Goal: Find specific page/section: Find specific page/section

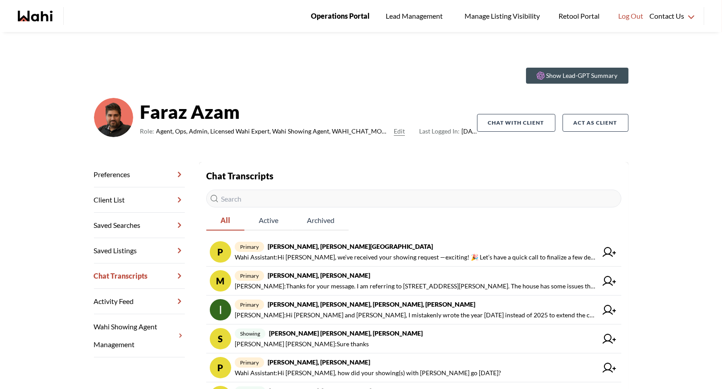
click at [332, 14] on span "Operations Portal" at bounding box center [340, 16] width 59 height 12
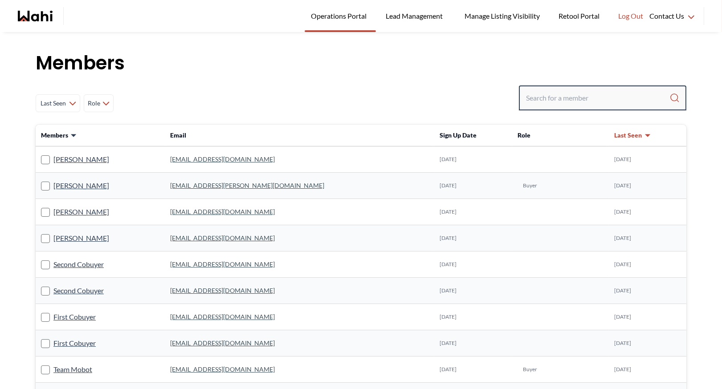
click at [555, 90] on input "Search input" at bounding box center [597, 98] width 143 height 16
type input "ryckman"
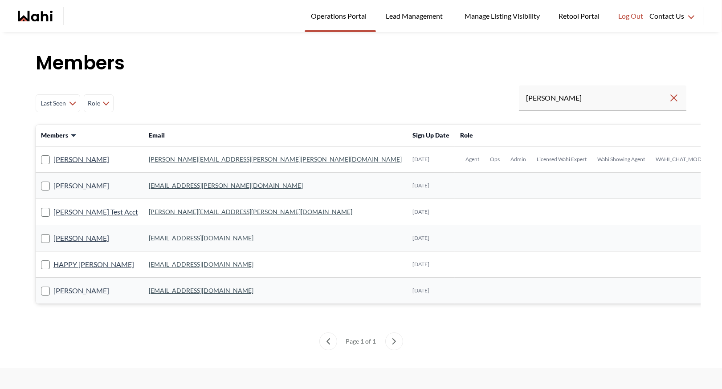
click at [189, 158] on link "michelle.williams@wahi.com" at bounding box center [275, 160] width 253 height 8
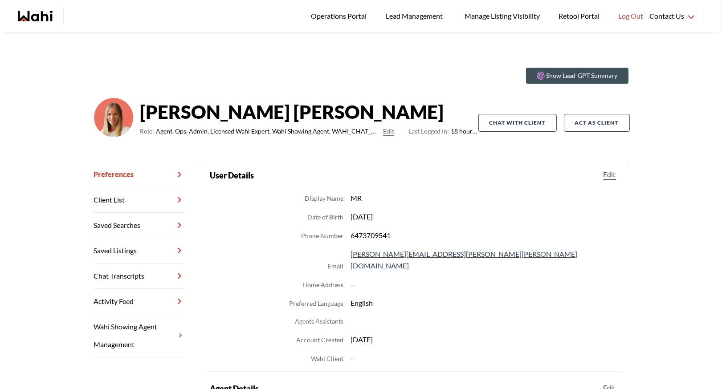
click at [134, 278] on link "Chat Transcripts" at bounding box center [139, 276] width 91 height 25
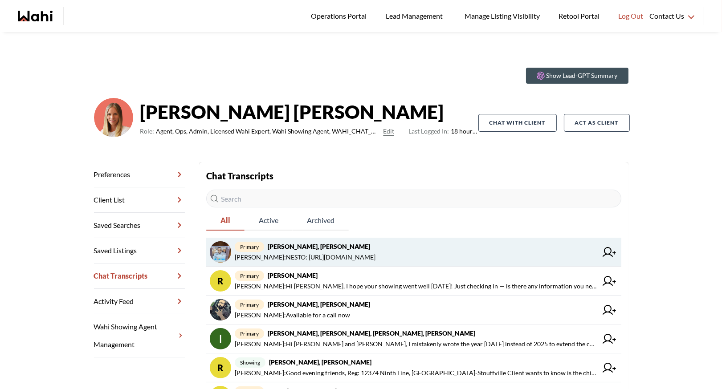
click at [344, 242] on span "primary Efrem Abraham, Michelle" at bounding box center [416, 247] width 363 height 11
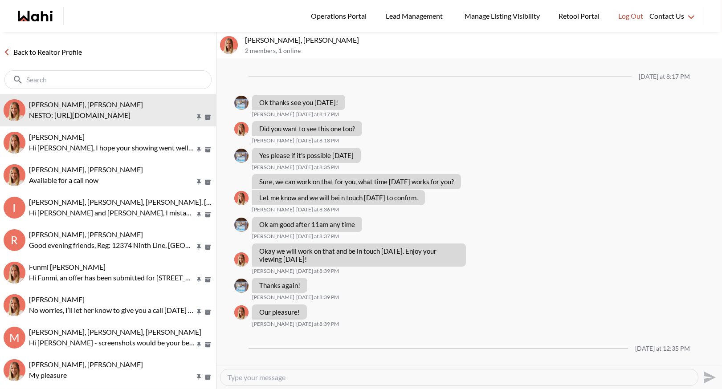
scroll to position [1444, 0]
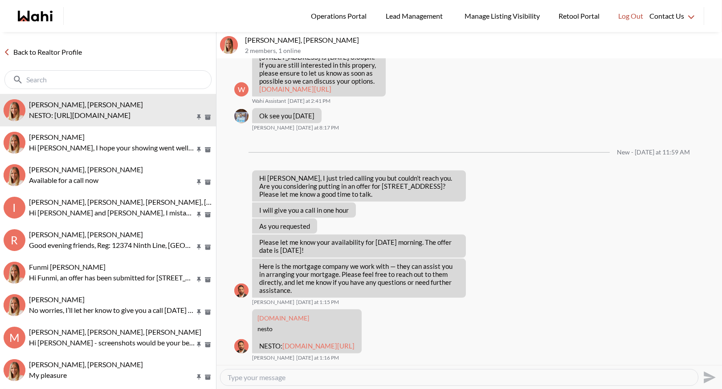
click at [48, 57] on link "Back to Realtor Profile" at bounding box center [43, 52] width 86 height 12
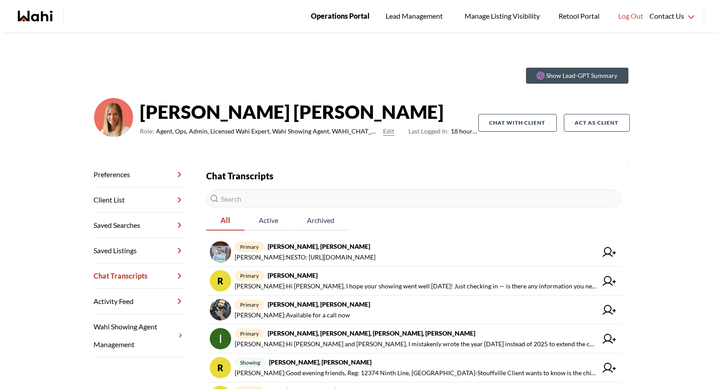
click at [335, 17] on span "Operations Portal" at bounding box center [340, 16] width 59 height 12
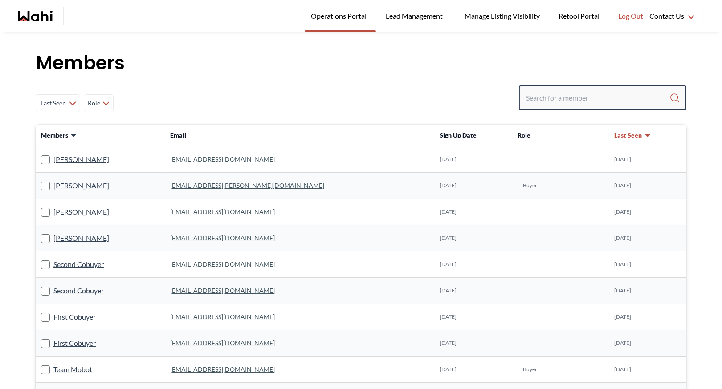
click at [538, 102] on input "Search input" at bounding box center [597, 98] width 143 height 16
paste input "[EMAIL_ADDRESS][DOMAIN_NAME]"
type input "[EMAIL_ADDRESS][DOMAIN_NAME]"
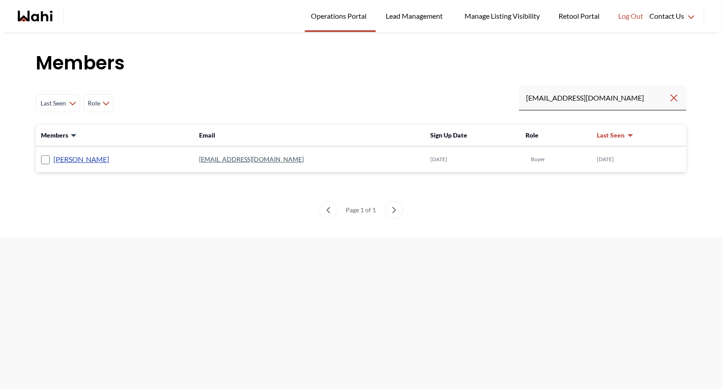
click at [109, 160] on link "[PERSON_NAME]" at bounding box center [81, 160] width 56 height 12
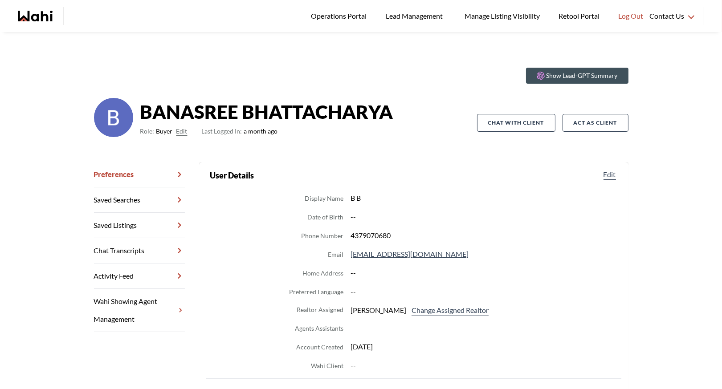
click at [139, 246] on link "Chat Transcripts" at bounding box center [139, 250] width 91 height 25
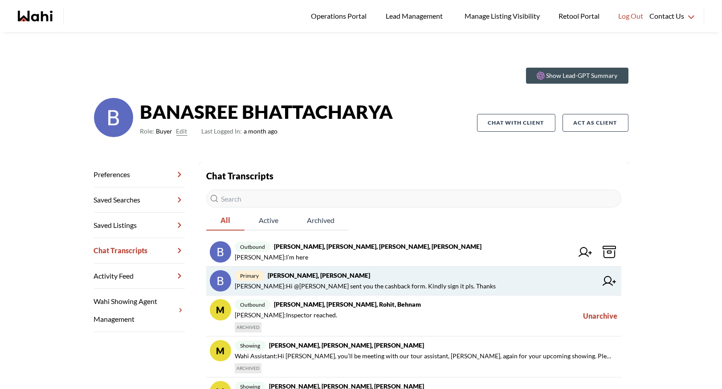
click at [441, 287] on span "Faraz Azam : Hi @BANASREE BHATTACHARYA sent you the cashback form. Kindly sign …" at bounding box center [365, 286] width 261 height 11
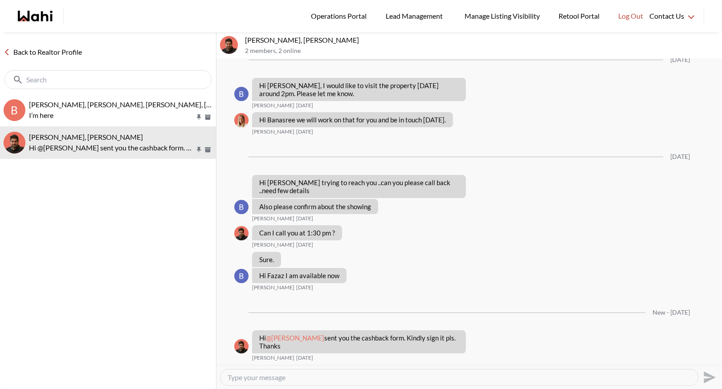
scroll to position [6045, 0]
click at [66, 56] on link "Back to Realtor Profile" at bounding box center [43, 52] width 86 height 12
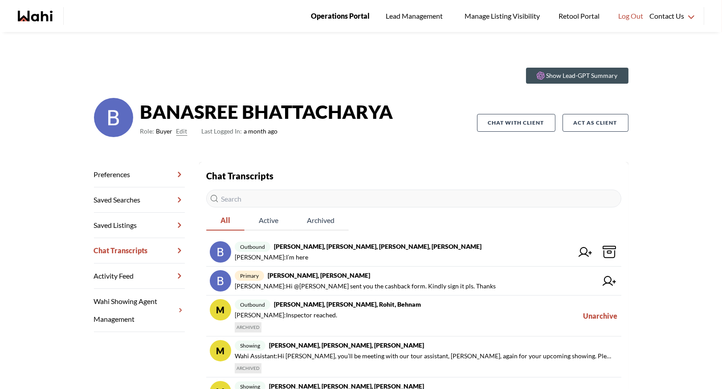
click at [335, 13] on span "Operations Portal" at bounding box center [340, 16] width 59 height 12
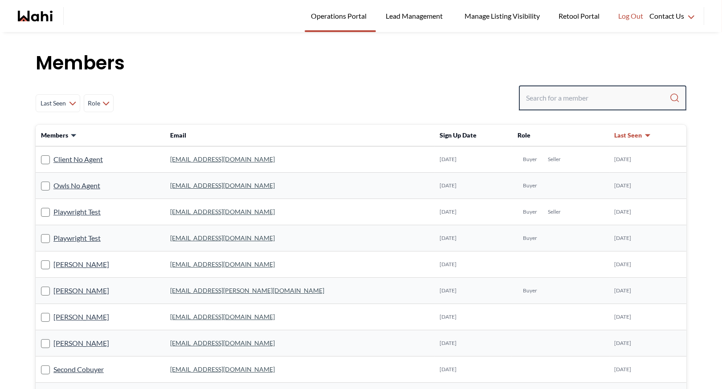
click at [538, 95] on input "Search input" at bounding box center [597, 98] width 143 height 16
type input "ryckman"
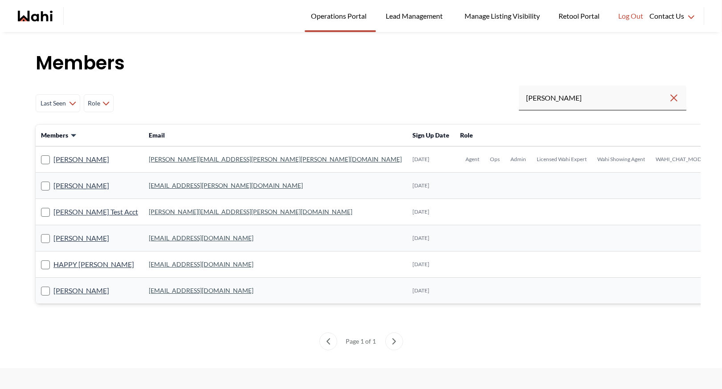
click at [172, 161] on link "michelle.williams@wahi.com" at bounding box center [275, 160] width 253 height 8
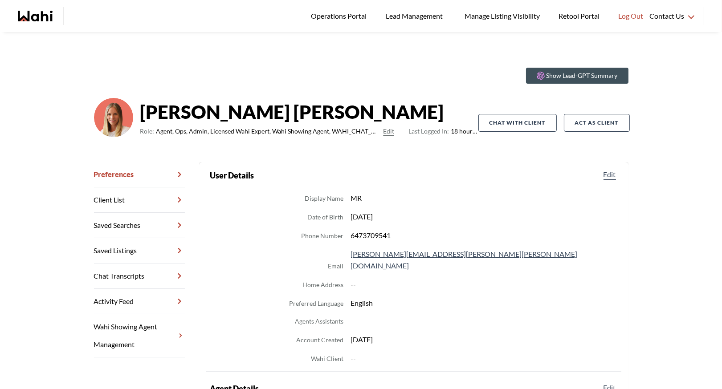
click at [137, 281] on link "Chat Transcripts" at bounding box center [139, 276] width 91 height 25
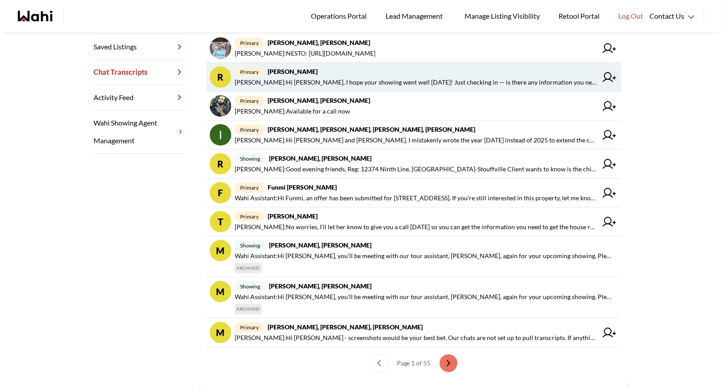
scroll to position [228, 0]
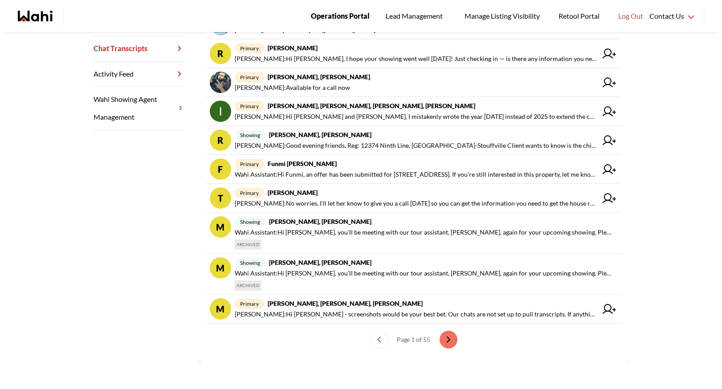
click at [345, 18] on span "Operations Portal" at bounding box center [340, 16] width 59 height 12
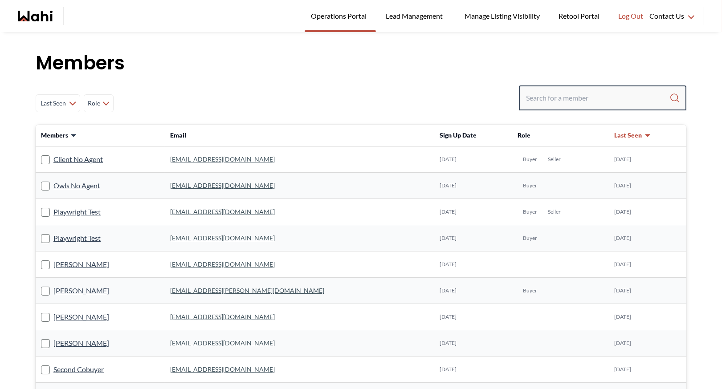
click at [547, 102] on input "Search input" at bounding box center [597, 98] width 143 height 16
type input "behnam"
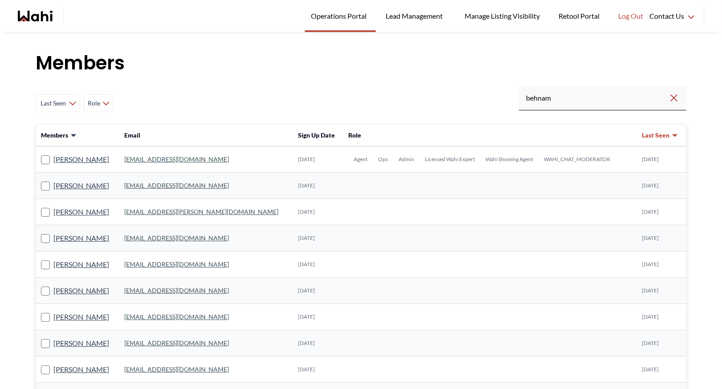
click at [182, 156] on link "[EMAIL_ADDRESS][DOMAIN_NAME]" at bounding box center [176, 160] width 105 height 8
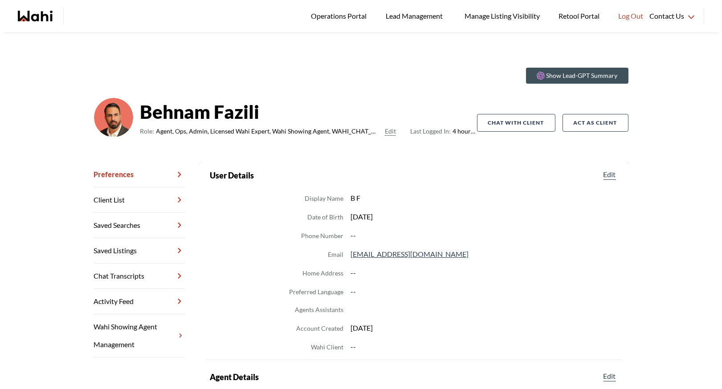
click at [120, 277] on link "Chat Transcripts" at bounding box center [139, 276] width 91 height 25
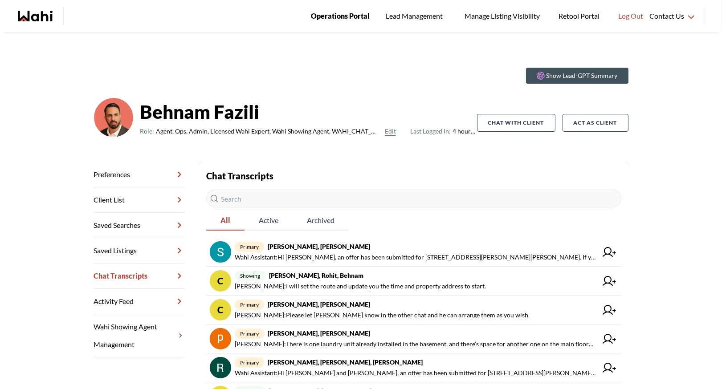
click at [337, 19] on span "Operations Portal" at bounding box center [340, 16] width 59 height 12
